Goal: Task Accomplishment & Management: Use online tool/utility

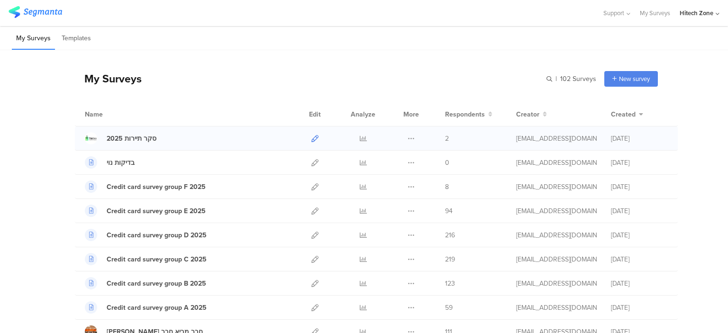
click at [311, 139] on icon at bounding box center [314, 138] width 7 height 7
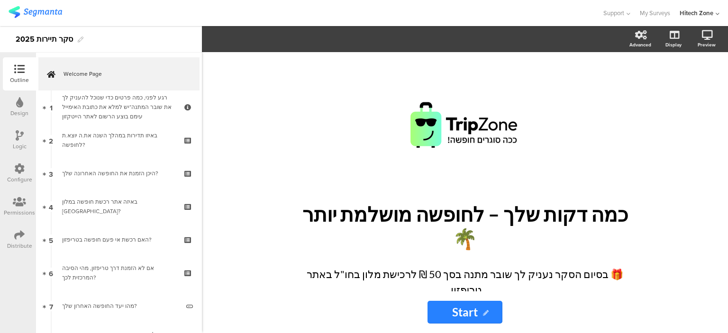
scroll to position [39, 0]
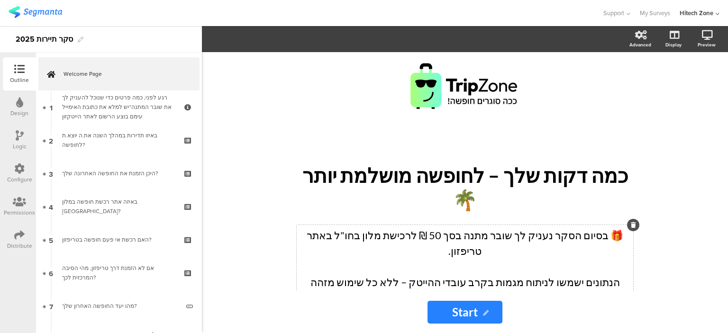
click at [495, 221] on div "/ כמה דקות שלך – לחופשה מושלמת יותר 🌴 כמה דקות שלך – לחופשה מושלמת יותר 🌴 🎁 בסי…" at bounding box center [465, 171] width 351 height 288
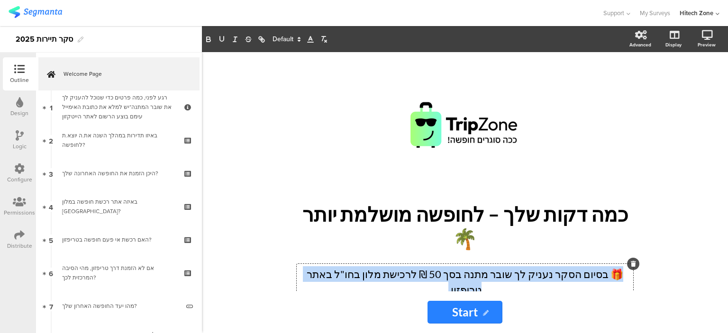
drag, startPoint x: 321, startPoint y: 252, endPoint x: 632, endPoint y: 260, distance: 311.6
click at [632, 264] on div "🎁 בסיום הסקר נעניק לך שובר מתנה בסך 50 ₪ לרכישת מלון בחו"ל באתר טריפזון. הנתוני…" at bounding box center [465, 305] width 337 height 83
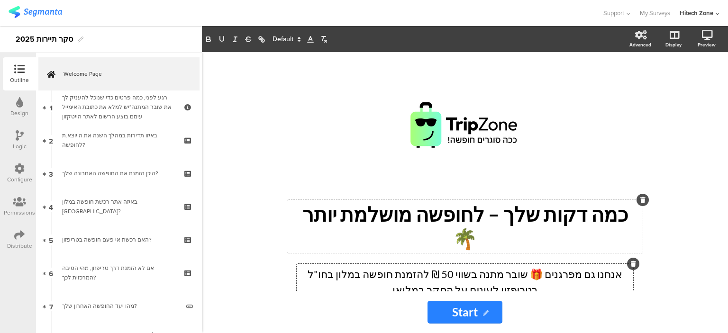
scroll to position [55, 0]
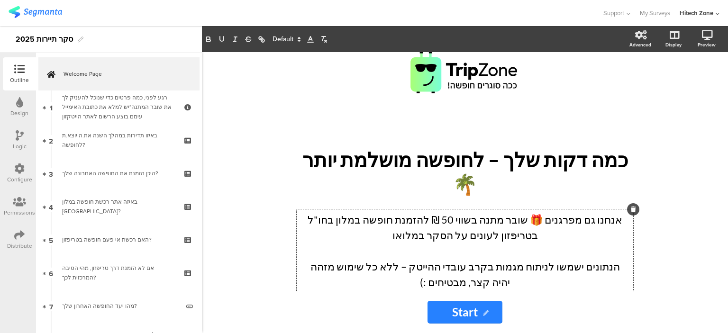
click at [585, 291] on div "/ כמה דקות שלך – לחופשה מושלמת יותר 🌴 כמה דקות שלך – לחופשה מושלמת יותר 🌴 אנחנו…" at bounding box center [464, 171] width 379 height 239
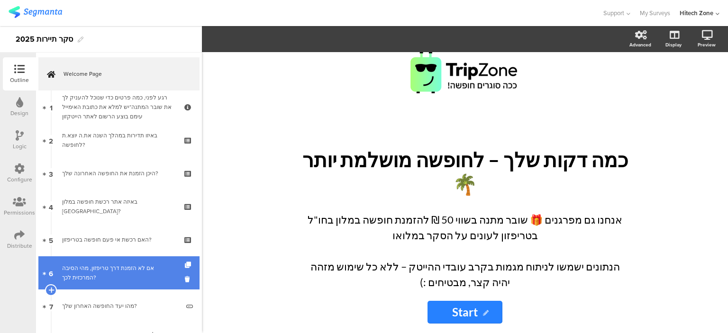
scroll to position [243, 0]
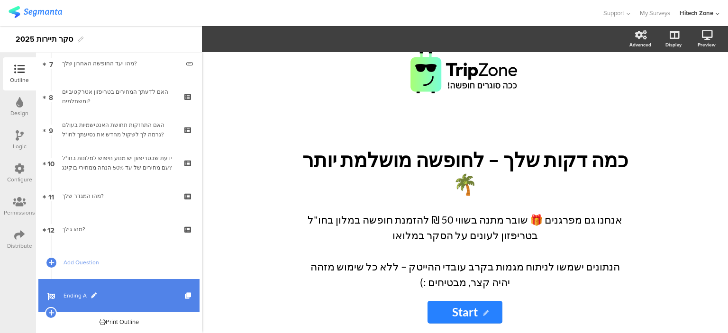
click at [68, 303] on link "Ending A" at bounding box center [118, 295] width 161 height 33
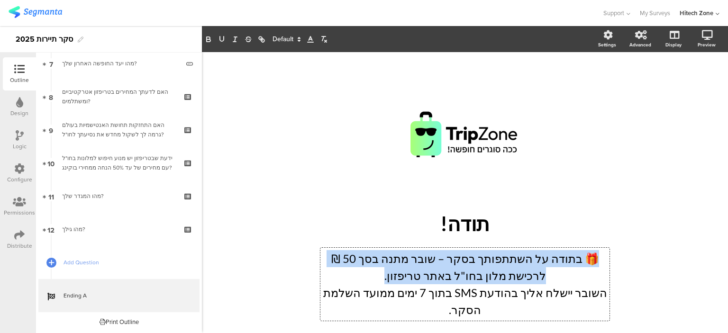
drag, startPoint x: 411, startPoint y: 282, endPoint x: 630, endPoint y: 259, distance: 221.1
click at [630, 259] on div "/ תודה! תודה! 🎁 בתודה על השתתפותך בסקר – שובר מתנה בסך 50 ₪ לרכישת מלון בחו"ל ב…" at bounding box center [464, 197] width 379 height 271
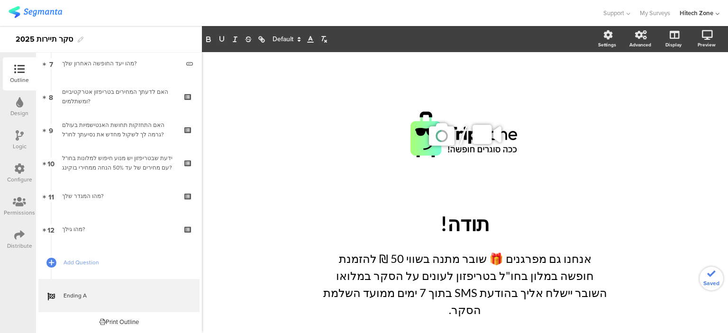
click at [612, 209] on cover-media-container "/" at bounding box center [465, 144] width 351 height 136
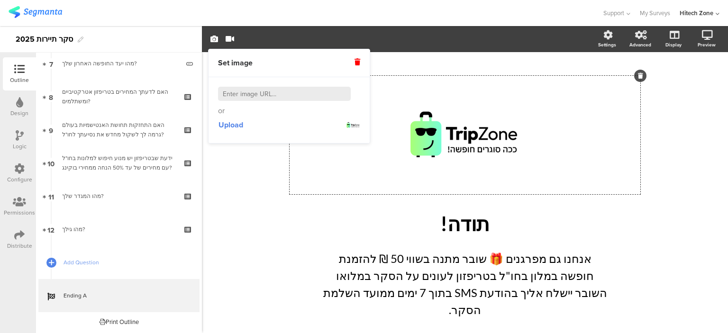
click at [637, 277] on div "/ תודה! תודה! אנחנו גם מפרגנים 🎁 שובר מתנה בשווי 50 ₪ להזמנת חופשה במלון בחו"ל …" at bounding box center [464, 197] width 379 height 271
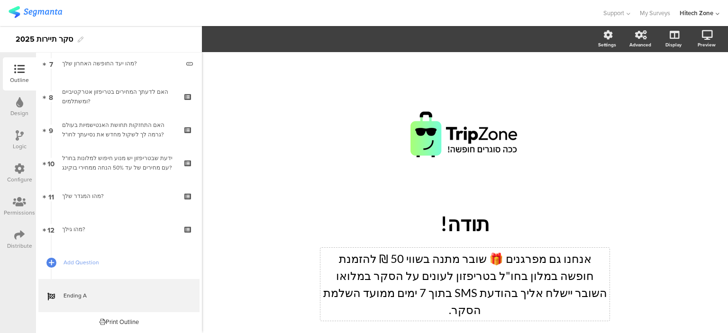
click at [374, 282] on div "אנחנו גם מפרגנים 🎁 שובר מתנה בשווי 50 ₪ להזמנת חופשה במלון בחו"ל בטריפזון לעוני…" at bounding box center [464, 284] width 289 height 73
click at [271, 275] on div "/ תודה! תודה! אנחנו גם מפרגנים 🎁 שובר מתנה בשווי 50 ₪ להזמנת חופשה במלון בחו"ל …" at bounding box center [465, 192] width 398 height 281
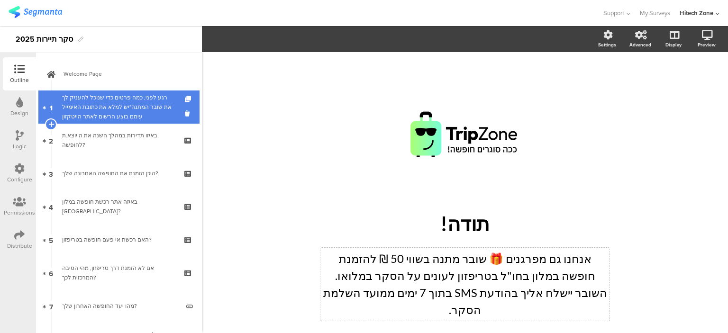
click at [132, 100] on div "רגע לפני, כמה פרטים כדי שנוכל להעניק לך את שובר המתנה*יש למלא את כתובת האימייל …" at bounding box center [118, 107] width 113 height 28
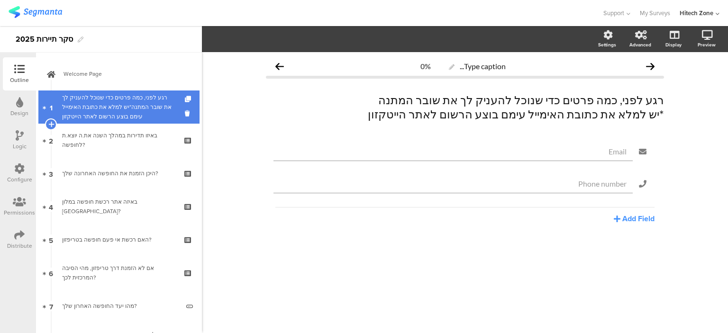
click at [125, 97] on div "רגע לפני, כמה פרטים כדי שנוכל להעניק לך את שובר המתנה*יש למלא את כתובת האימייל …" at bounding box center [118, 107] width 113 height 28
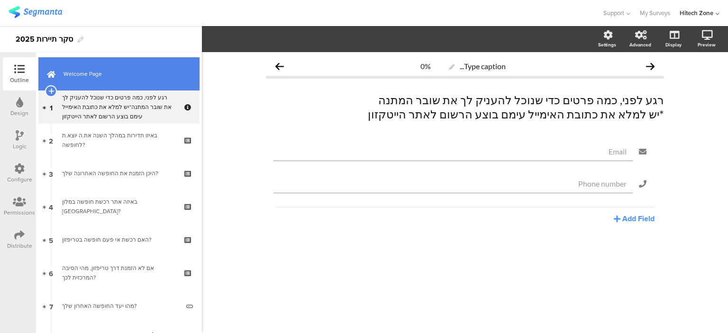
click at [114, 72] on span "Welcome Page" at bounding box center [124, 73] width 121 height 9
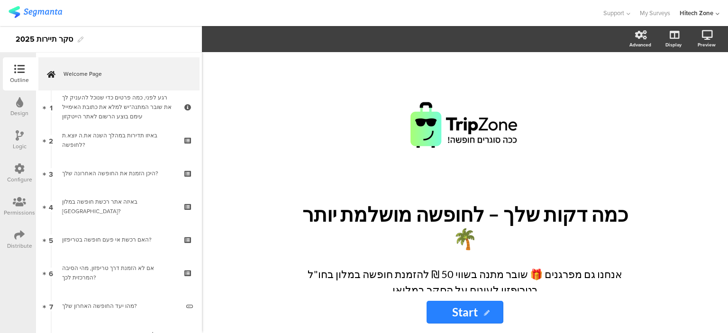
scroll to position [55, 0]
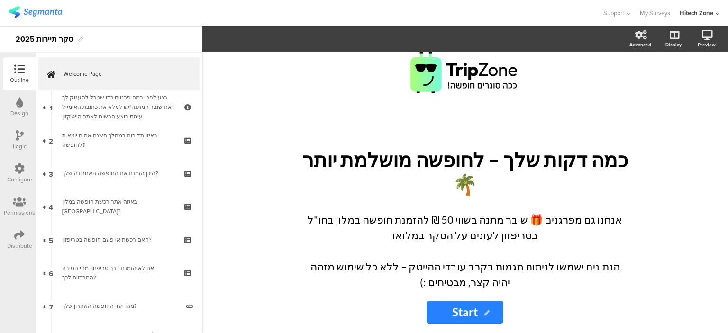
click at [673, 253] on div "/ כמה דקות שלך – לחופשה מושלמת יותר 🌴 כמה דקות שלך – לחופשה מושלמת יותר 🌴 אנחנו…" at bounding box center [465, 192] width 526 height 281
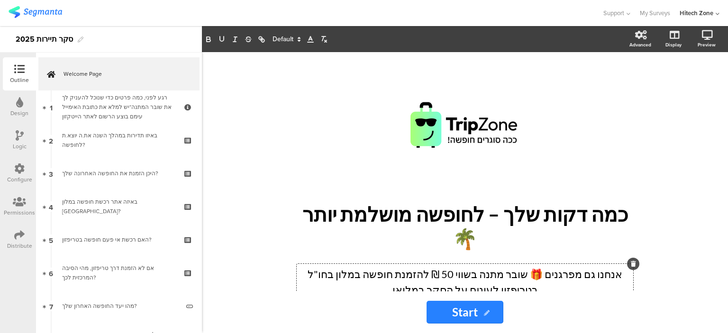
click at [333, 201] on div "/ כמה דקות שלך – לחופשה מושלמת יותר 🌴 כמה דקות שלך – לחופשה מושלמת יותר 🌴 אנחנו…" at bounding box center [465, 210] width 351 height 288
click at [677, 231] on div "/ כמה דקות שלך – לחופשה מושלמת יותר 🌴 כמה דקות שלך – לחופשה מושלמת יותר 🌴 אנחנו…" at bounding box center [465, 192] width 526 height 281
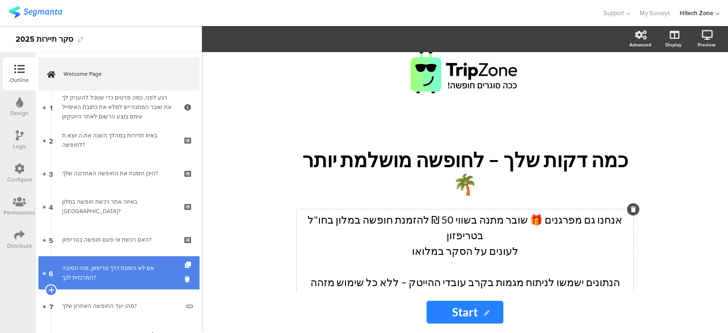
scroll to position [243, 0]
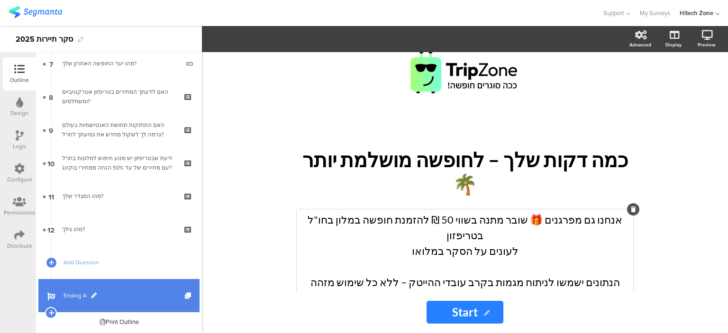
click at [108, 288] on link "Ending A" at bounding box center [118, 295] width 161 height 33
